Goal: Transaction & Acquisition: Book appointment/travel/reservation

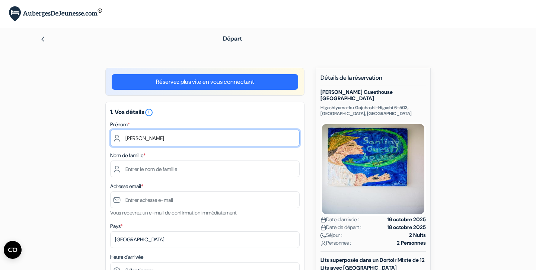
type input "Michel"
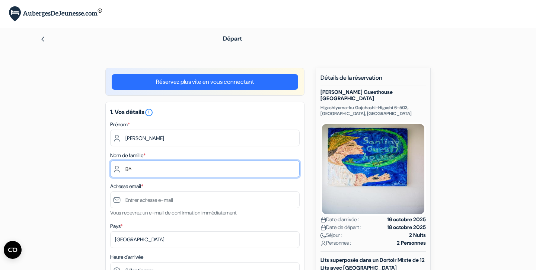
type input "B"
type input "Nanchen"
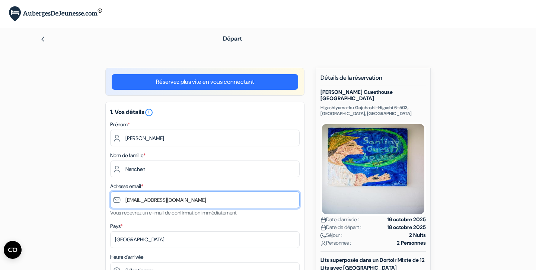
type input "[EMAIL_ADDRESS][DOMAIN_NAME]"
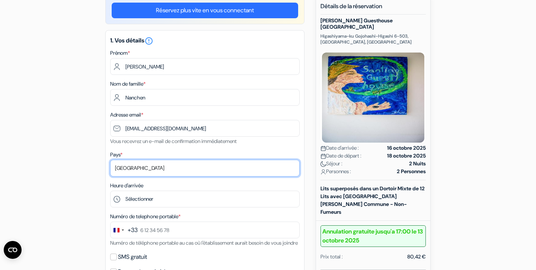
scroll to position [78, 0]
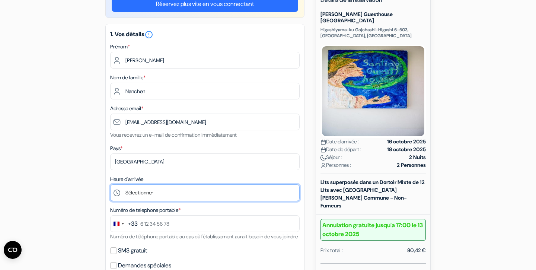
select select "20"
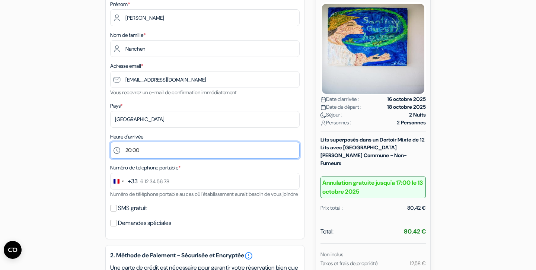
scroll to position [121, 0]
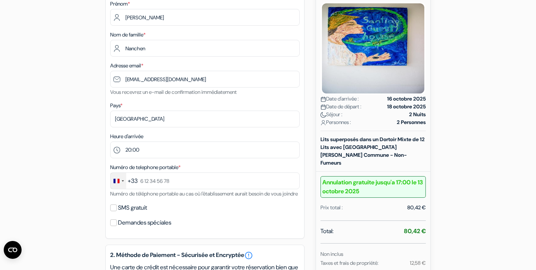
click at [125, 183] on div "Change country, selected France (+33)" at bounding box center [119, 181] width 16 height 16
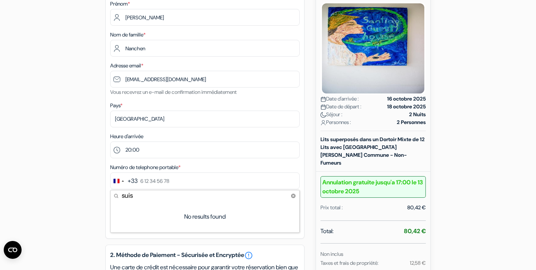
type input "suis"
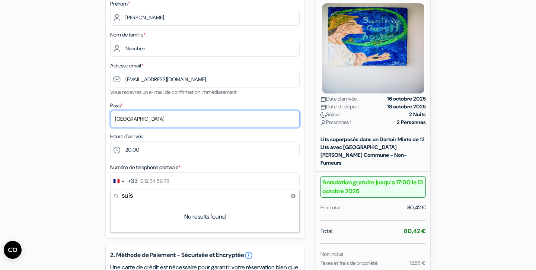
select select "ch"
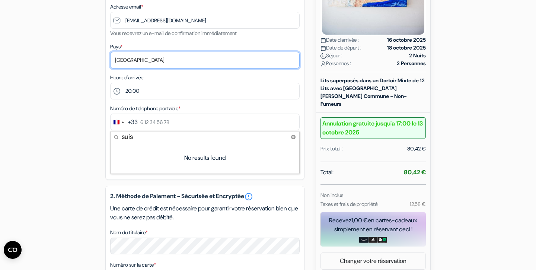
scroll to position [180, 0]
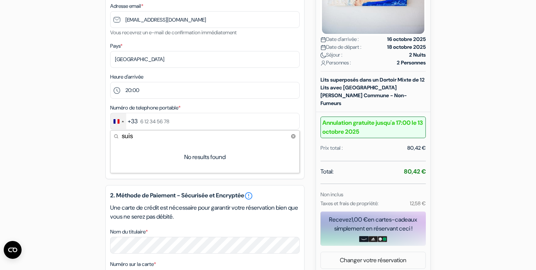
click at [124, 124] on div "Change country, selected France (+33)" at bounding box center [119, 121] width 16 height 16
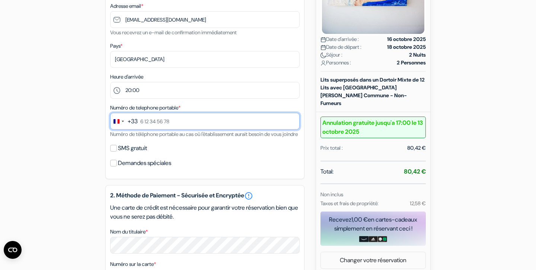
click at [139, 120] on input "text" at bounding box center [205, 121] width 190 height 17
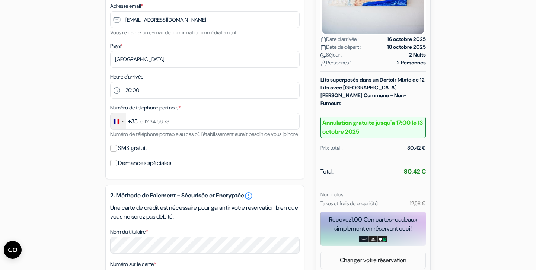
click at [122, 126] on div "Change country, selected France (+33)" at bounding box center [119, 121] width 16 height 16
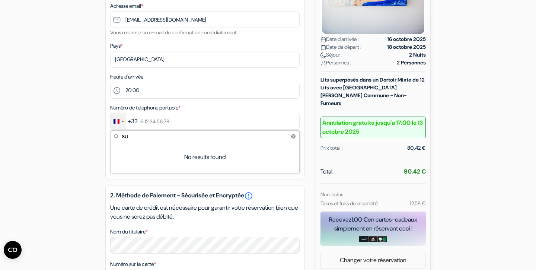
type input "s"
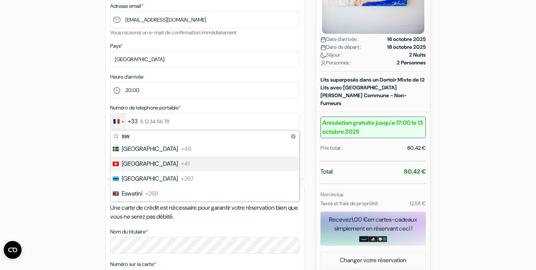
type input "sw"
click at [132, 165] on span "Switzerland" at bounding box center [150, 163] width 56 height 9
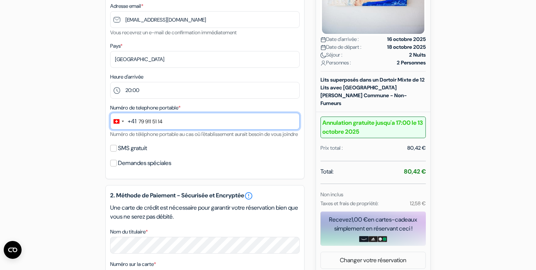
type input "79 911 51 14"
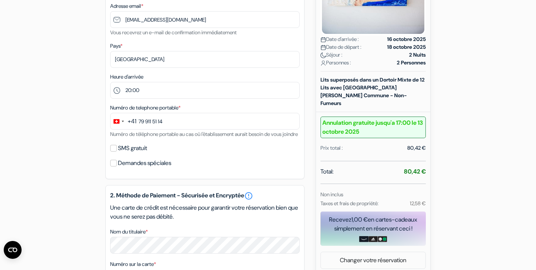
click at [115, 152] on input "SMS gratuit" at bounding box center [113, 148] width 7 height 7
checkbox input "true"
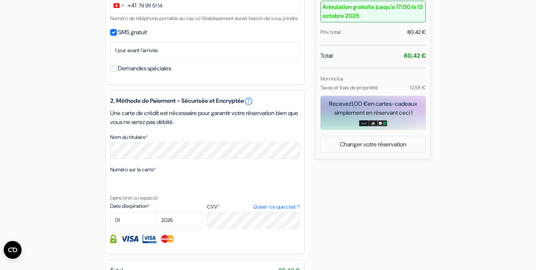
scroll to position [306, 0]
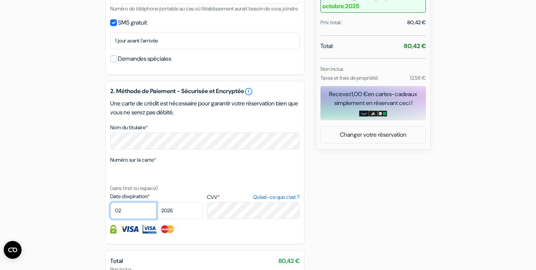
select select "09"
select select "2027"
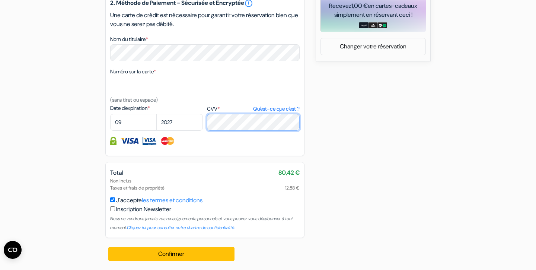
scroll to position [403, 0]
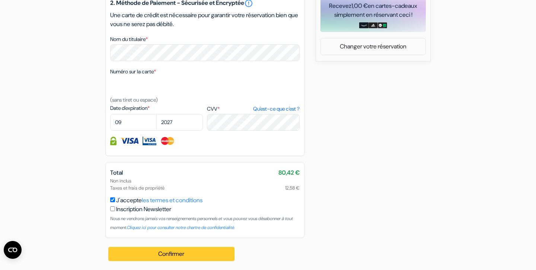
click at [148, 255] on button "Confirmer Loading..." at bounding box center [171, 254] width 126 height 14
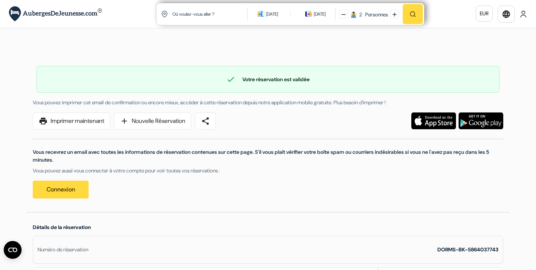
click at [74, 185] on link "Connexion" at bounding box center [61, 190] width 56 height 18
